Goal: Task Accomplishment & Management: Manage account settings

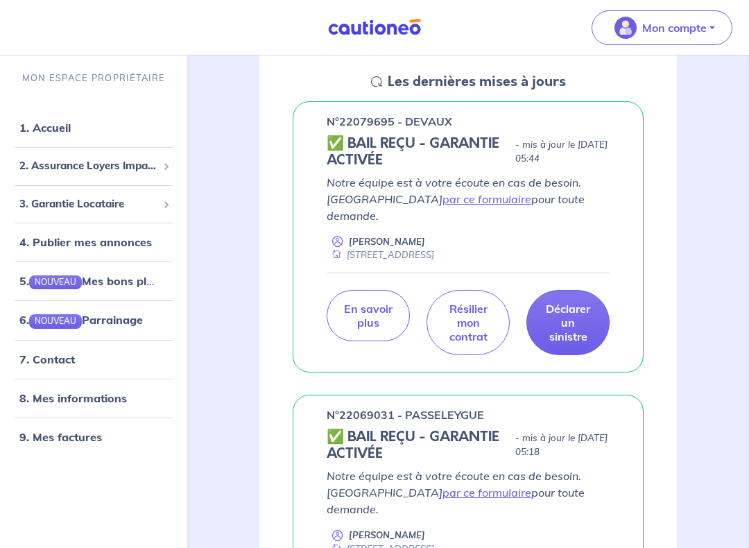
scroll to position [205, 0]
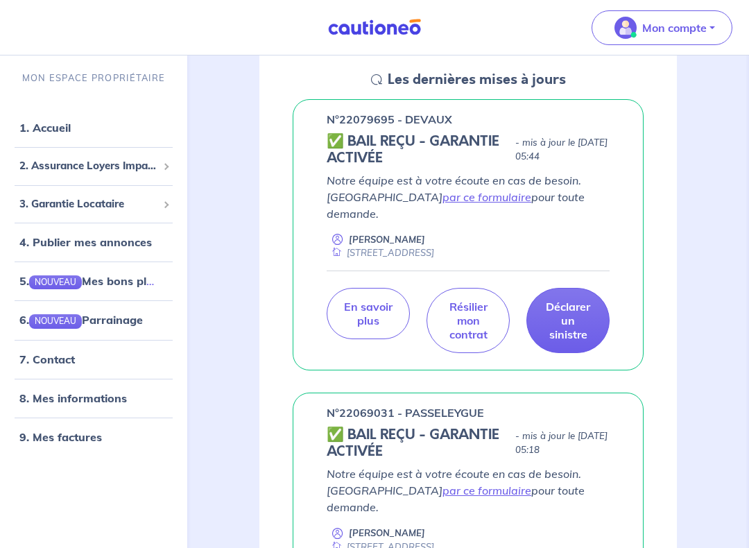
click at [360, 175] on p "Notre équipe est à votre écoute en cas de besoin. Passez par ce formulaire pour…" at bounding box center [468, 198] width 283 height 50
click at [64, 359] on link "7. Contact" at bounding box center [46, 359] width 55 height 14
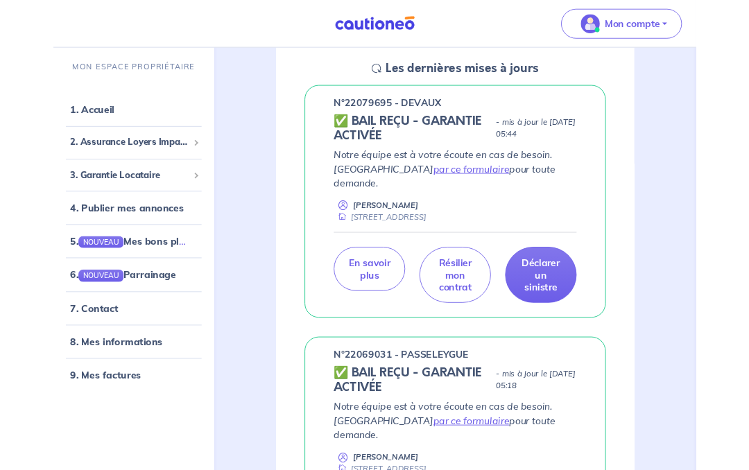
scroll to position [245, 0]
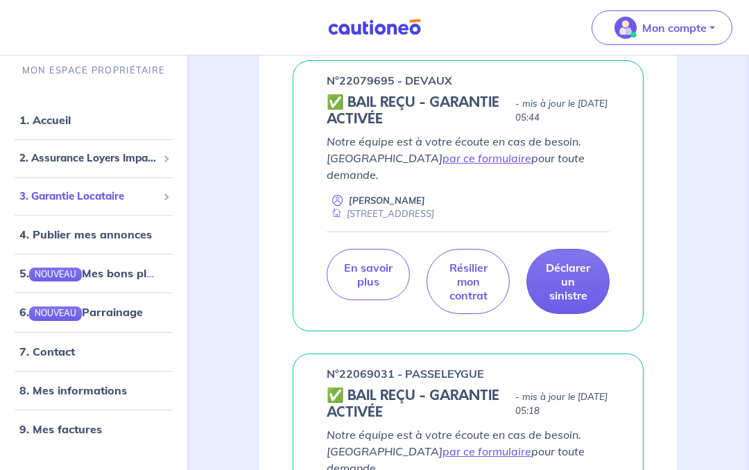
click at [71, 200] on span "3. Garantie Locataire" at bounding box center [88, 196] width 138 height 16
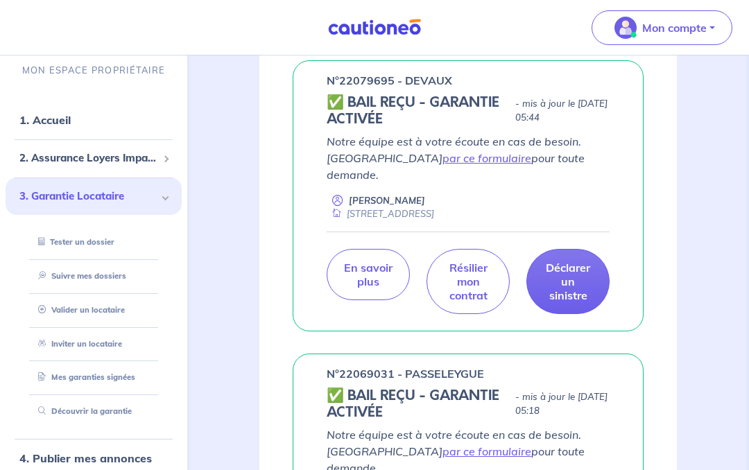
click at [113, 94] on nav "1. Accueil 2. Assurance Loyers Impayés Souscrire Suivre mes dossiers Mes contra…" at bounding box center [93, 386] width 187 height 585
click at [74, 156] on span "2. Assurance Loyers Impayés" at bounding box center [88, 158] width 138 height 16
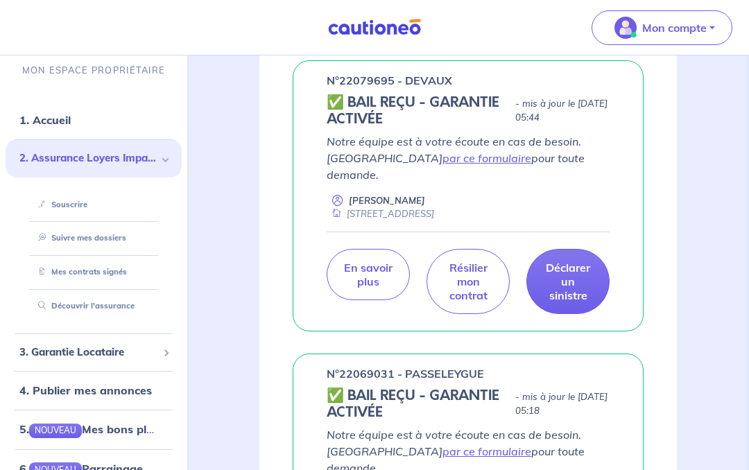
click at [73, 236] on link "Suivre mes dossiers" at bounding box center [80, 238] width 94 height 10
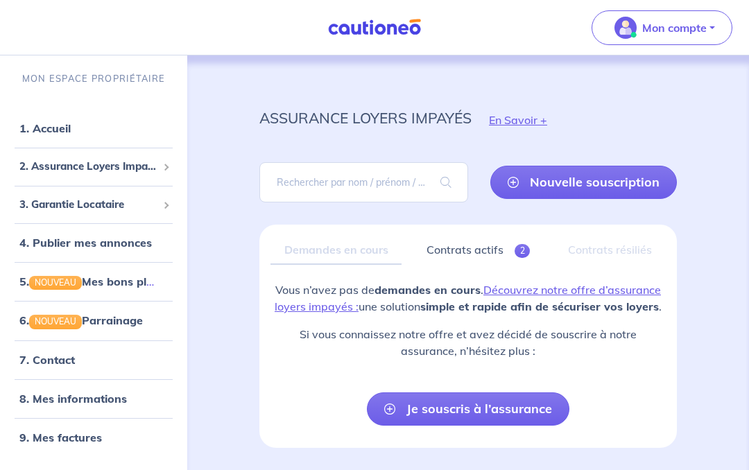
scroll to position [44, 0]
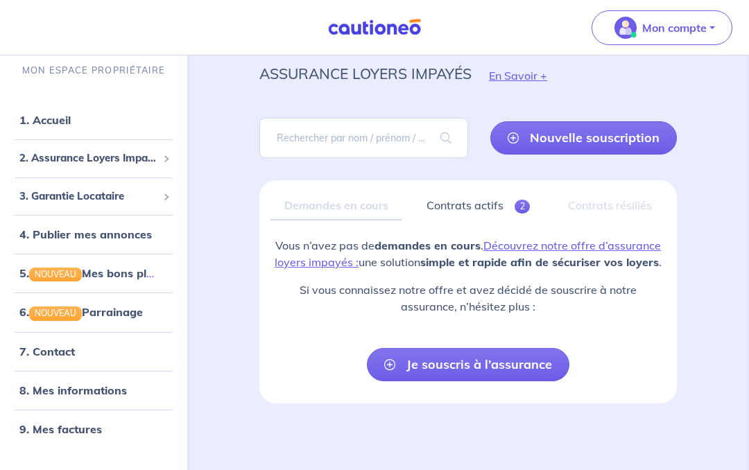
click at [467, 196] on link "Contrats actifs 2" at bounding box center [478, 205] width 131 height 29
click at [467, 196] on link "Contrats actifs 2" at bounding box center [477, 205] width 132 height 29
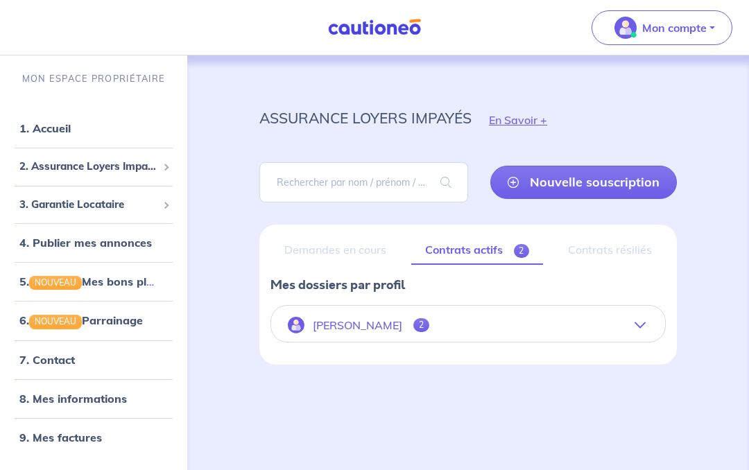
click at [625, 318] on button "[PERSON_NAME] 2" at bounding box center [468, 325] width 394 height 33
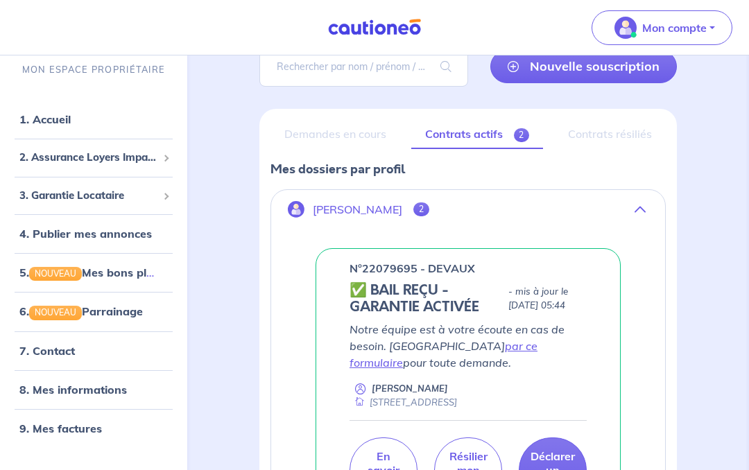
scroll to position [116, 0]
click at [427, 311] on h5 "✅ BAIL REÇU - GARANTIE ACTIVÉE" at bounding box center [425, 298] width 153 height 33
click at [419, 309] on h5 "✅ BAIL REÇU - GARANTIE ACTIVÉE" at bounding box center [425, 298] width 153 height 33
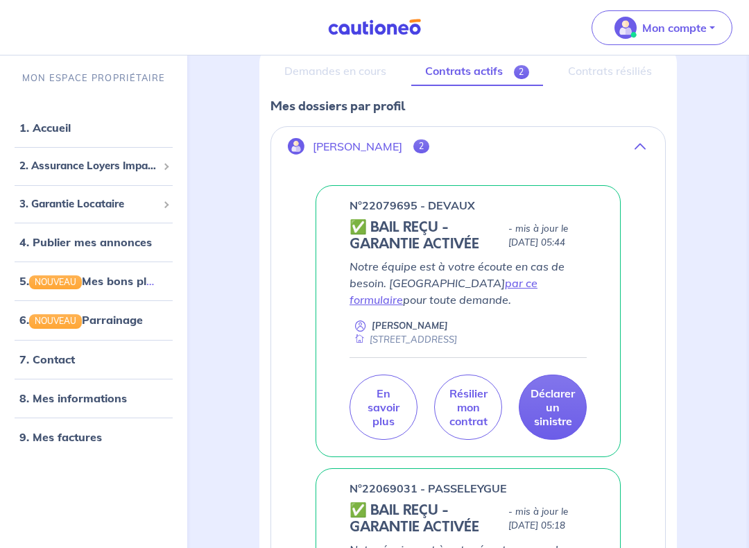
scroll to position [180, 0]
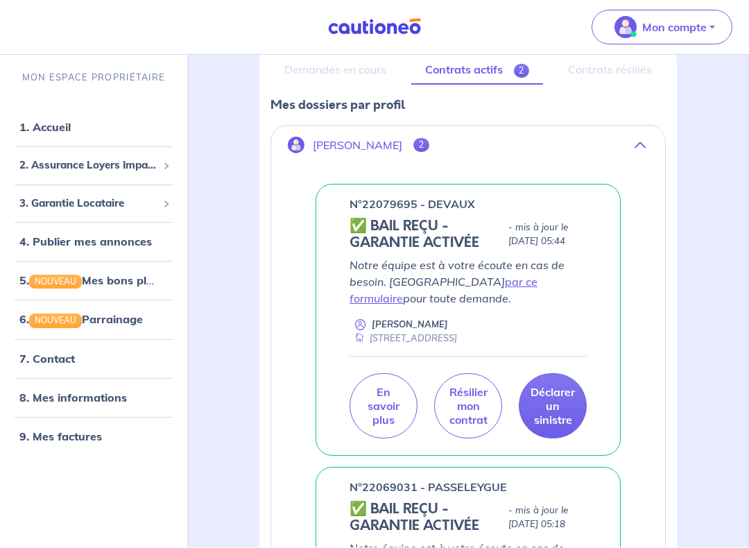
click at [391, 408] on p "En savoir plus" at bounding box center [383, 406] width 33 height 42
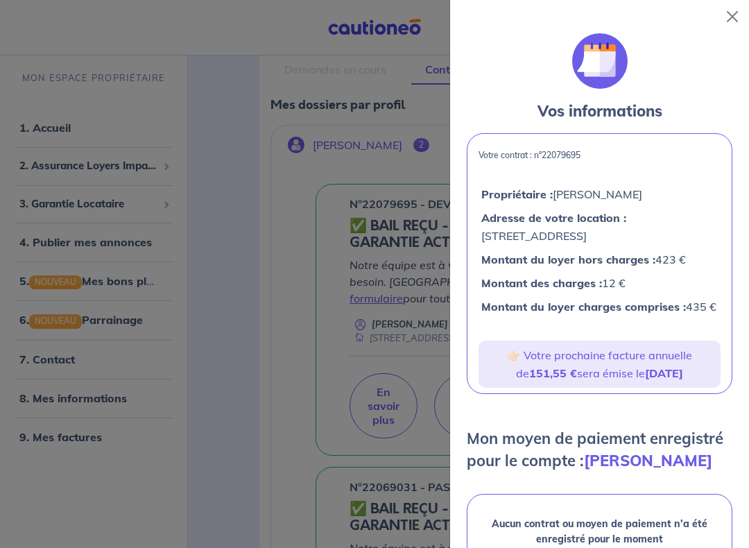
scroll to position [0, 0]
click at [726, 15] on button "Close" at bounding box center [732, 17] width 22 height 22
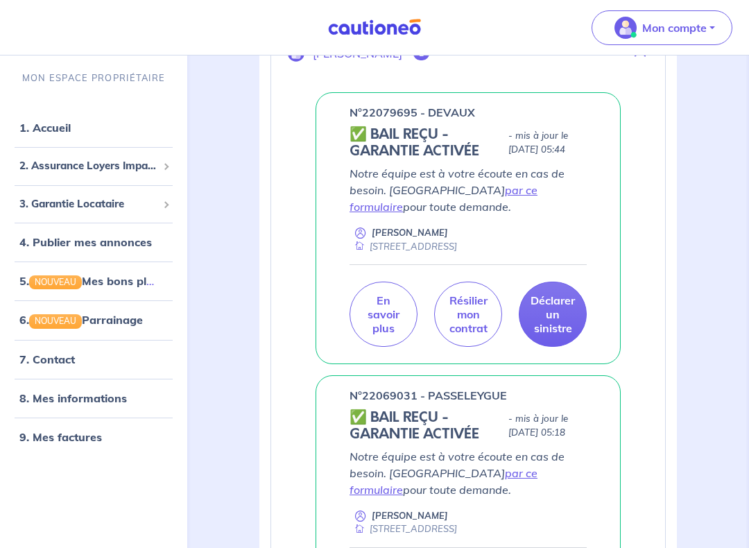
scroll to position [270, 0]
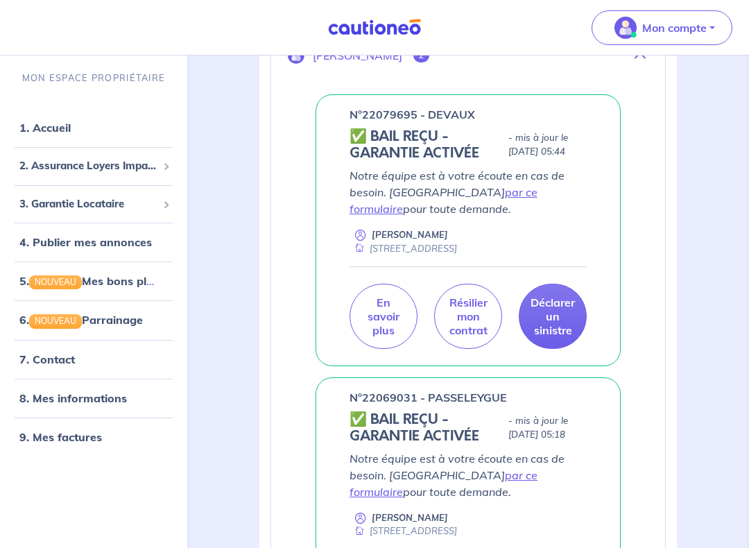
click at [51, 442] on link "9. Mes factures" at bounding box center [60, 437] width 83 height 14
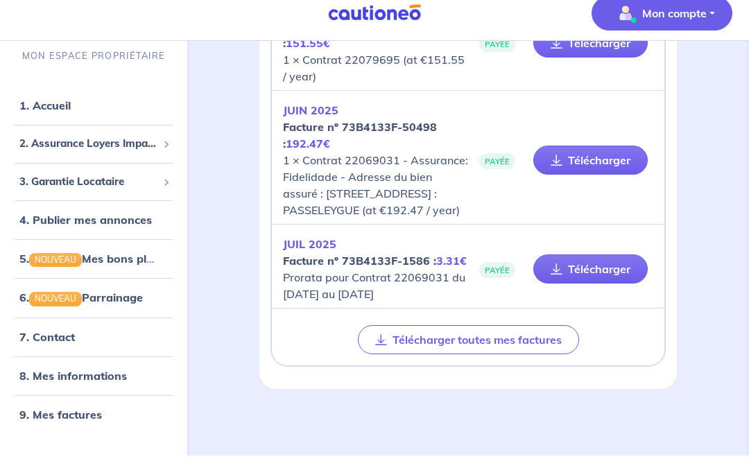
scroll to position [537, 0]
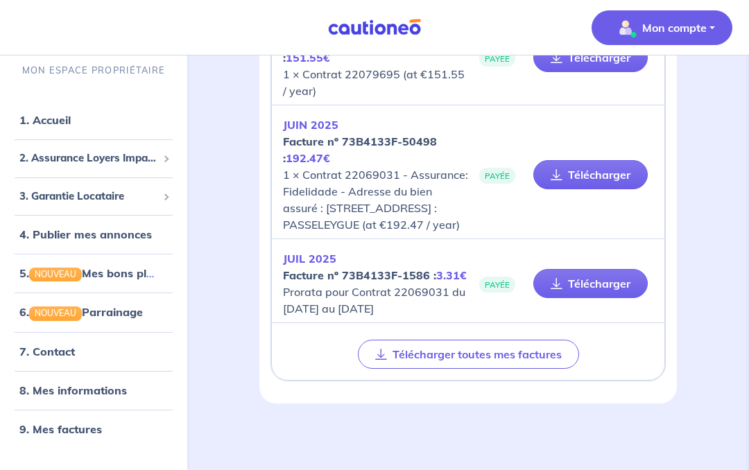
click at [60, 430] on link "9. Mes factures" at bounding box center [60, 429] width 83 height 14
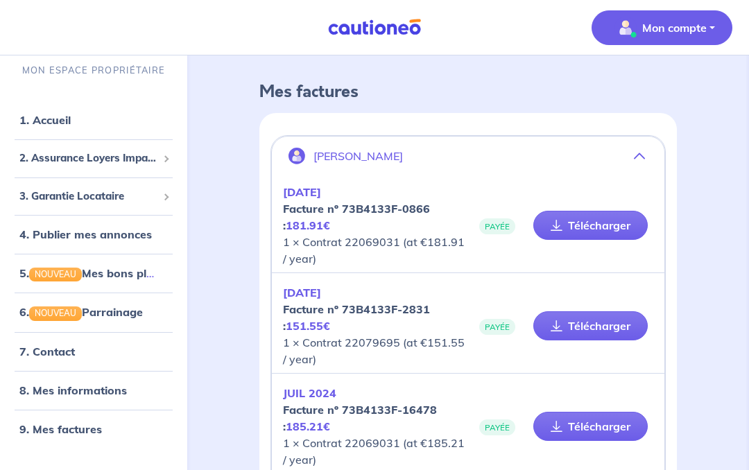
scroll to position [0, 0]
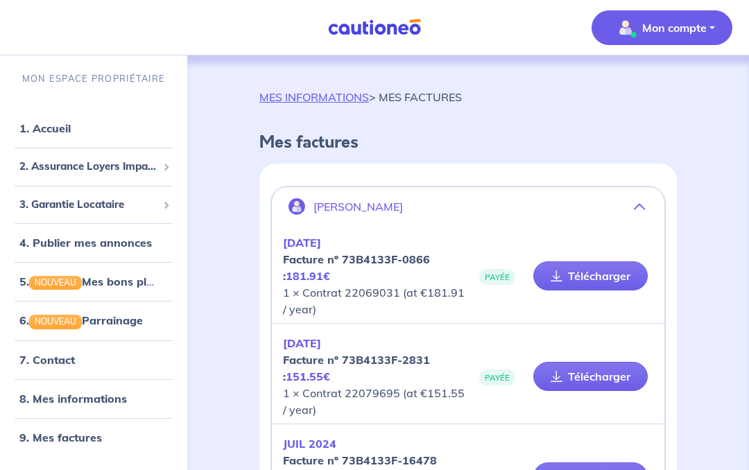
click at [317, 103] on link "MES INFORMATIONS" at bounding box center [314, 97] width 110 height 14
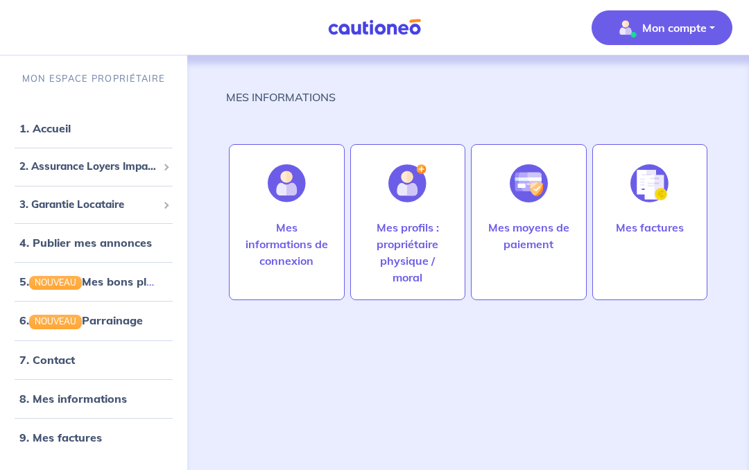
click at [532, 229] on p "Mes moyens de paiement" at bounding box center [528, 235] width 87 height 33
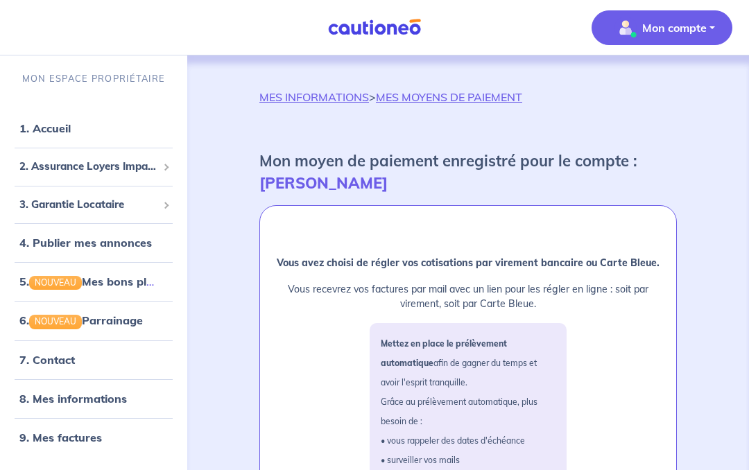
click at [49, 126] on link "1. Accueil" at bounding box center [44, 128] width 51 height 14
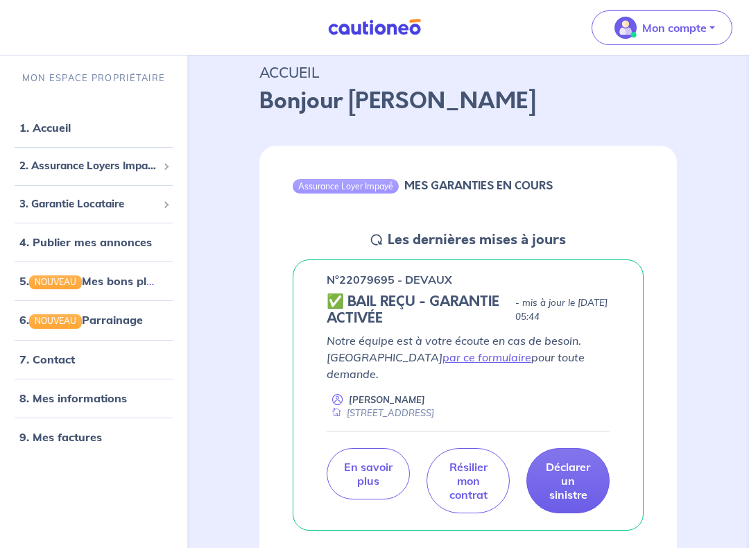
scroll to position [46, 0]
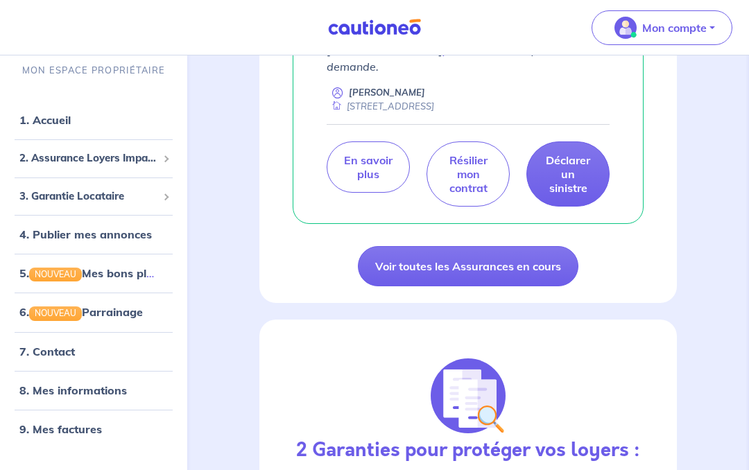
click at [412, 246] on link "Voir toutes les Assurances en cours" at bounding box center [468, 266] width 220 height 40
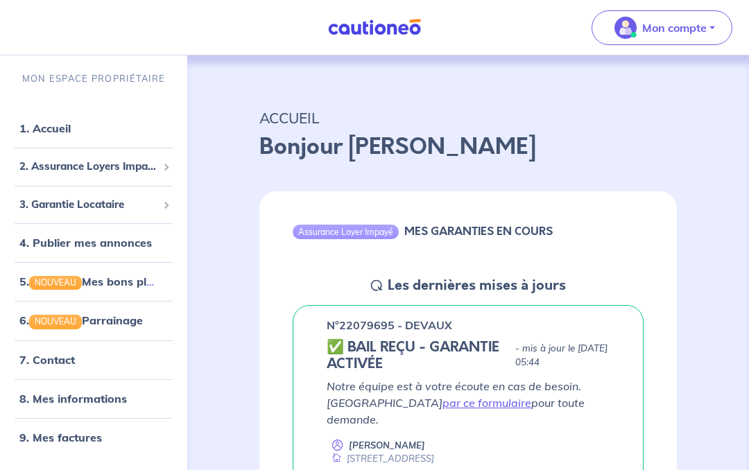
click at [709, 18] on button "Mon compte" at bounding box center [661, 27] width 141 height 35
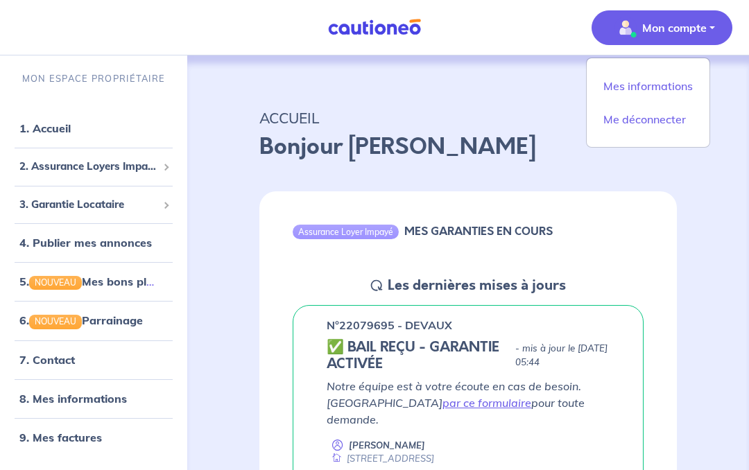
click at [636, 80] on link "Mes informations" at bounding box center [648, 86] width 112 height 22
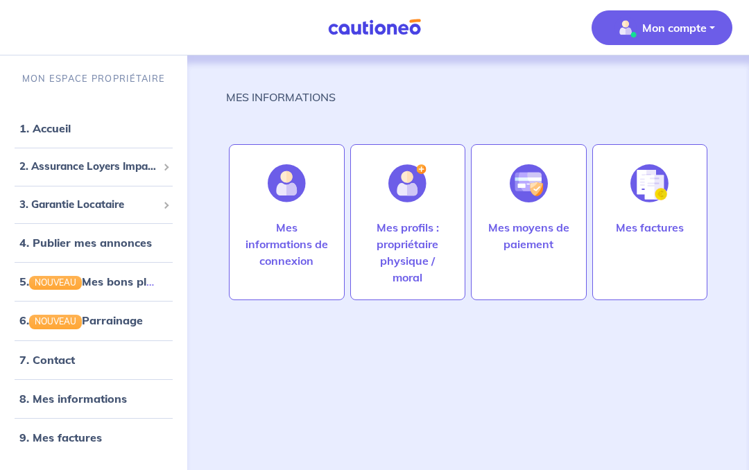
click at [662, 182] on img at bounding box center [649, 183] width 38 height 38
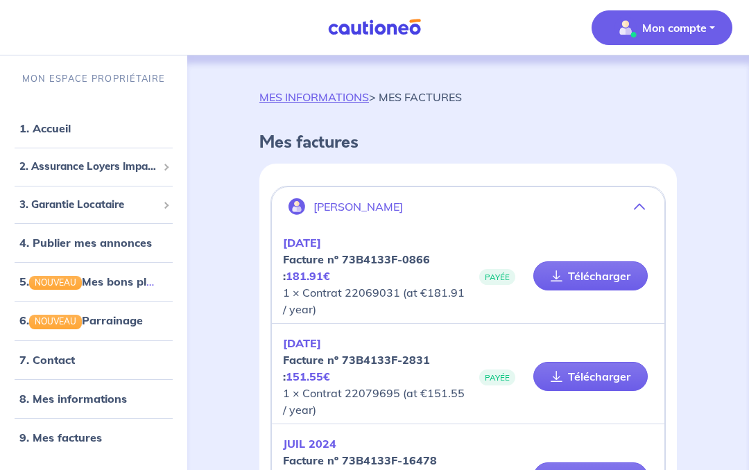
click at [676, 33] on p "Mon compte" at bounding box center [674, 27] width 64 height 17
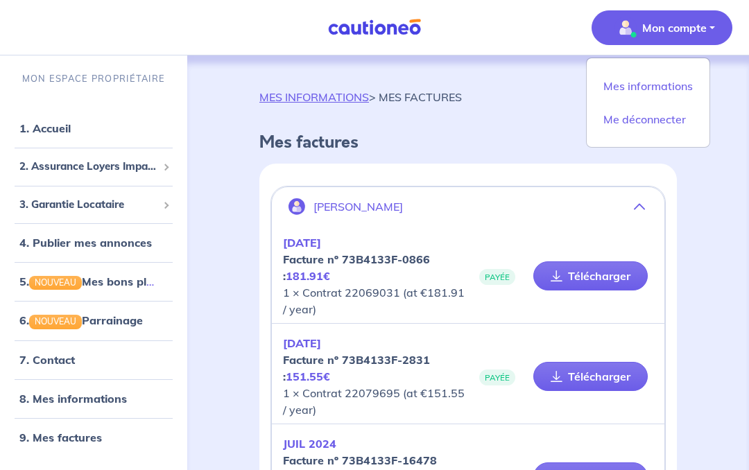
click at [641, 87] on link "Mes informations" at bounding box center [648, 86] width 112 height 22
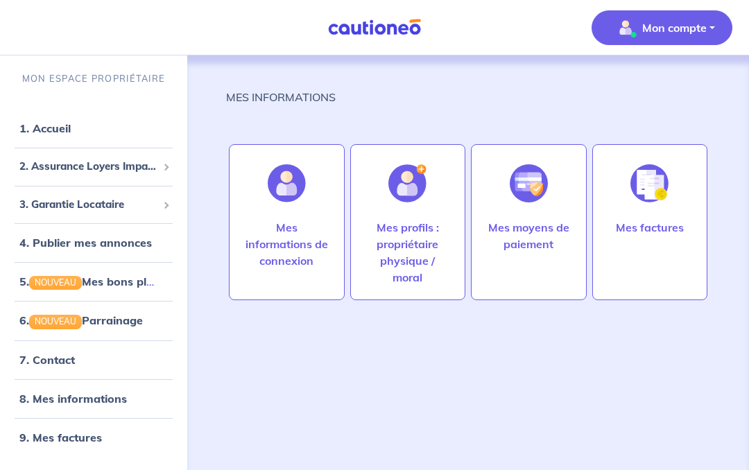
click at [406, 246] on p "Mes profils : propriétaire physique / moral" at bounding box center [408, 252] width 87 height 67
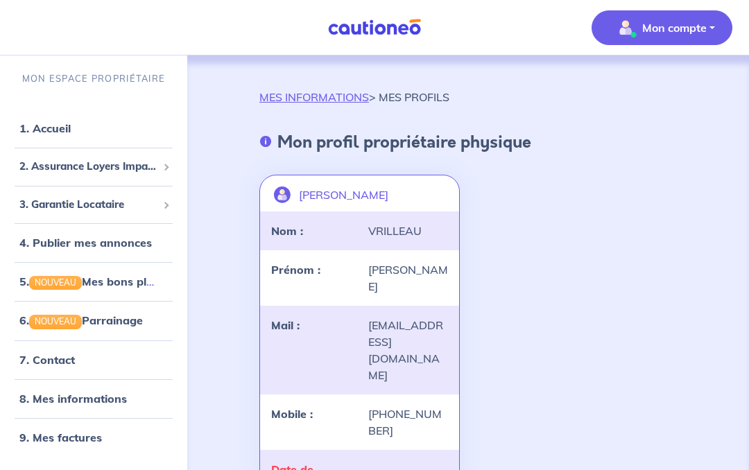
click at [306, 102] on link "MES INFORMATIONS" at bounding box center [314, 97] width 110 height 14
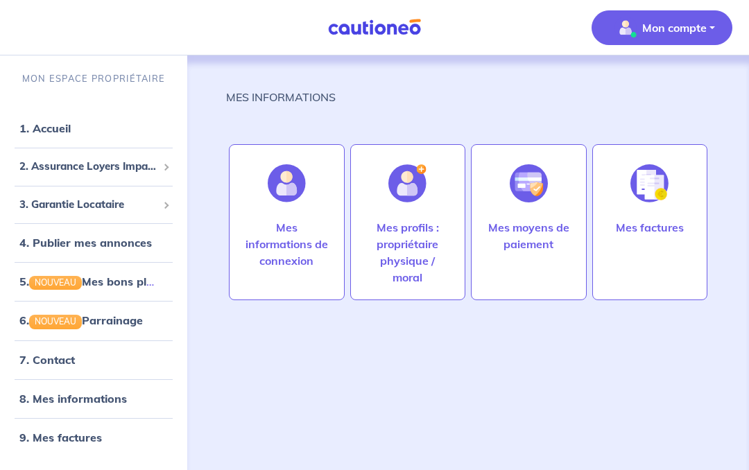
click at [277, 216] on div at bounding box center [287, 183] width 60 height 71
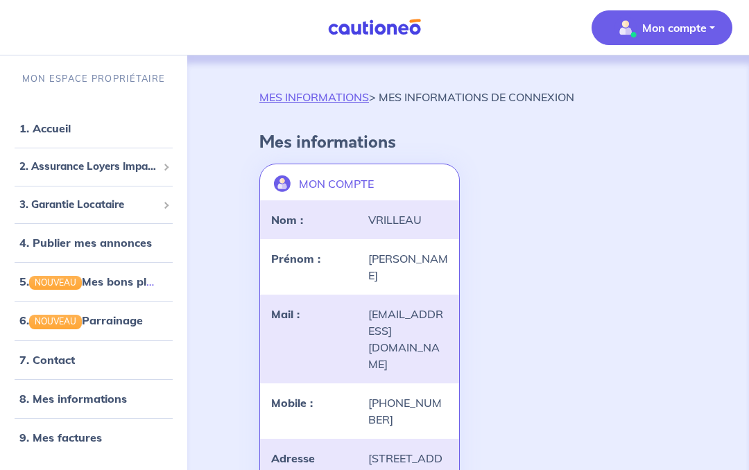
click at [320, 96] on link "MES INFORMATIONS" at bounding box center [314, 97] width 110 height 14
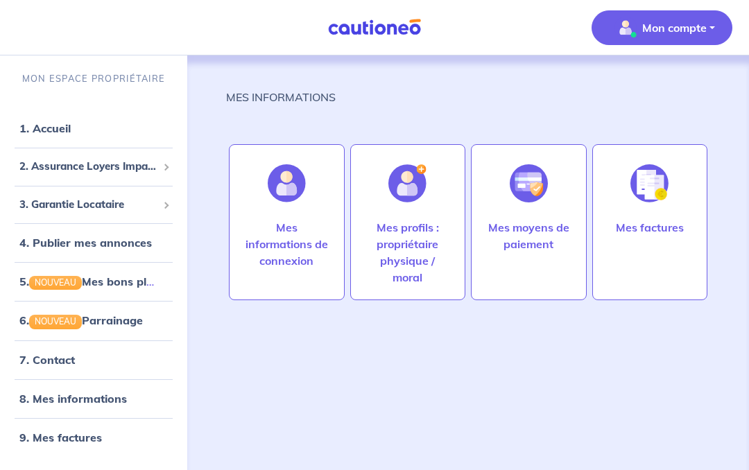
click at [690, 30] on p "Mon compte" at bounding box center [674, 27] width 64 height 17
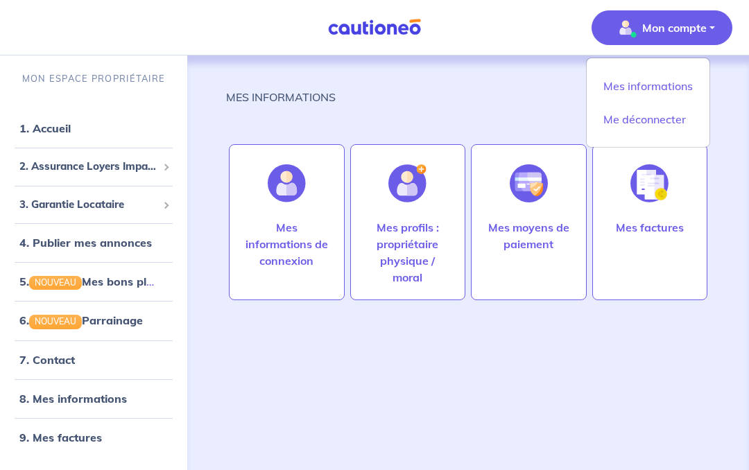
click at [628, 118] on link "Me déconnecter" at bounding box center [648, 119] width 112 height 22
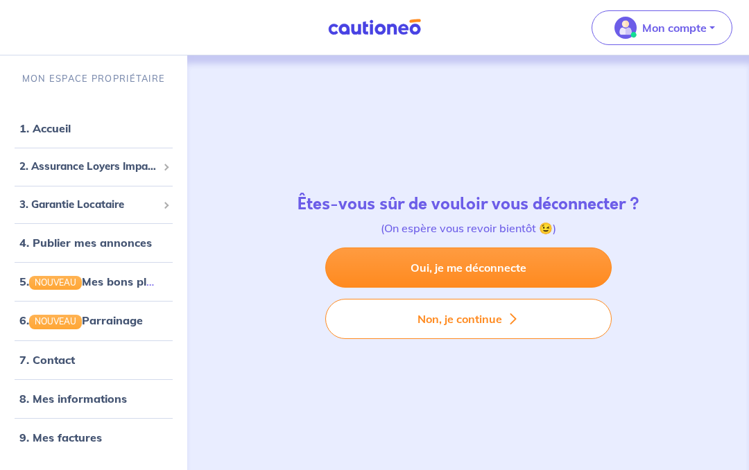
click at [430, 262] on link "Oui, je me déconnecte" at bounding box center [468, 268] width 286 height 40
